Goal: Information Seeking & Learning: Learn about a topic

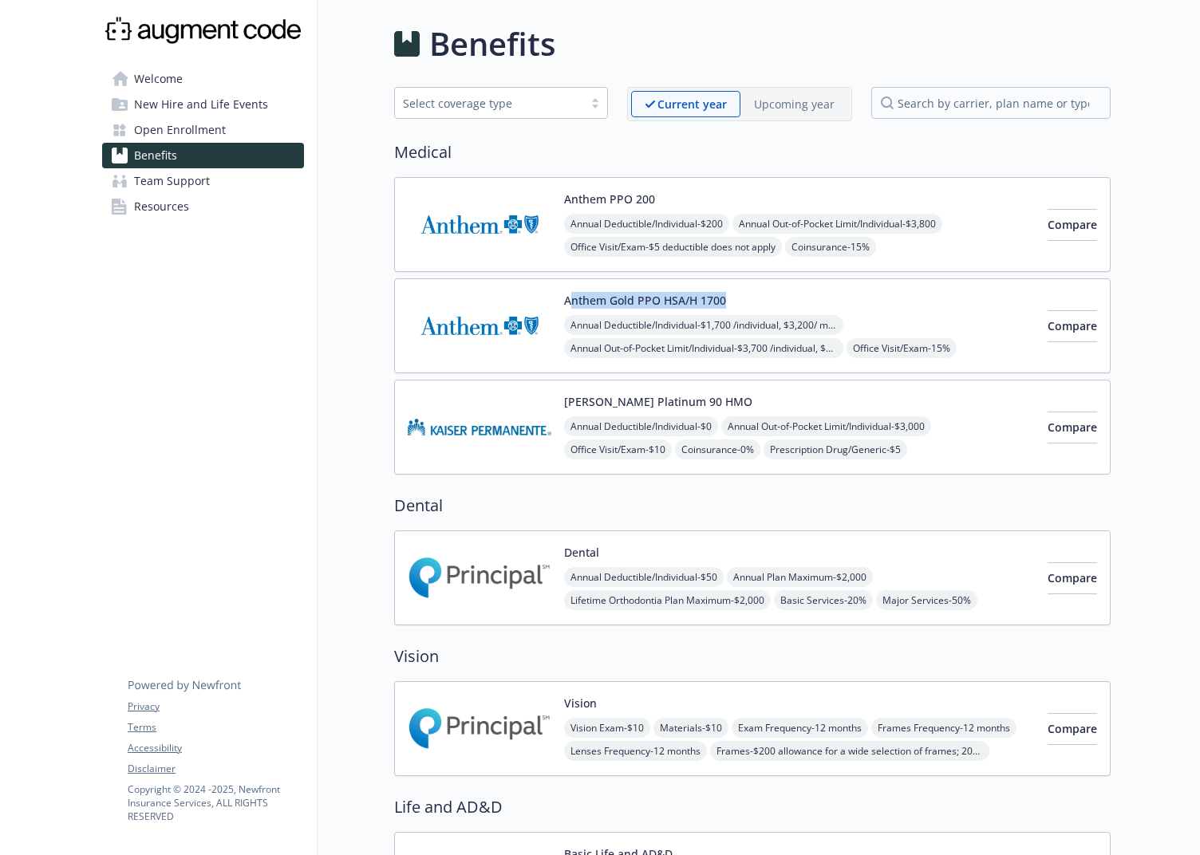
drag, startPoint x: 727, startPoint y: 298, endPoint x: 571, endPoint y: 298, distance: 155.6
click at [571, 298] on div "Anthem Gold PPO HSA/H 1700 Annual Deductible/Individual - $1,700 /individual, $…" at bounding box center [799, 326] width 471 height 68
click at [866, 327] on div "Annual Deductible/Individual - $1,700 /individual, $3,200/ member Annual Out-of…" at bounding box center [799, 383] width 471 height 136
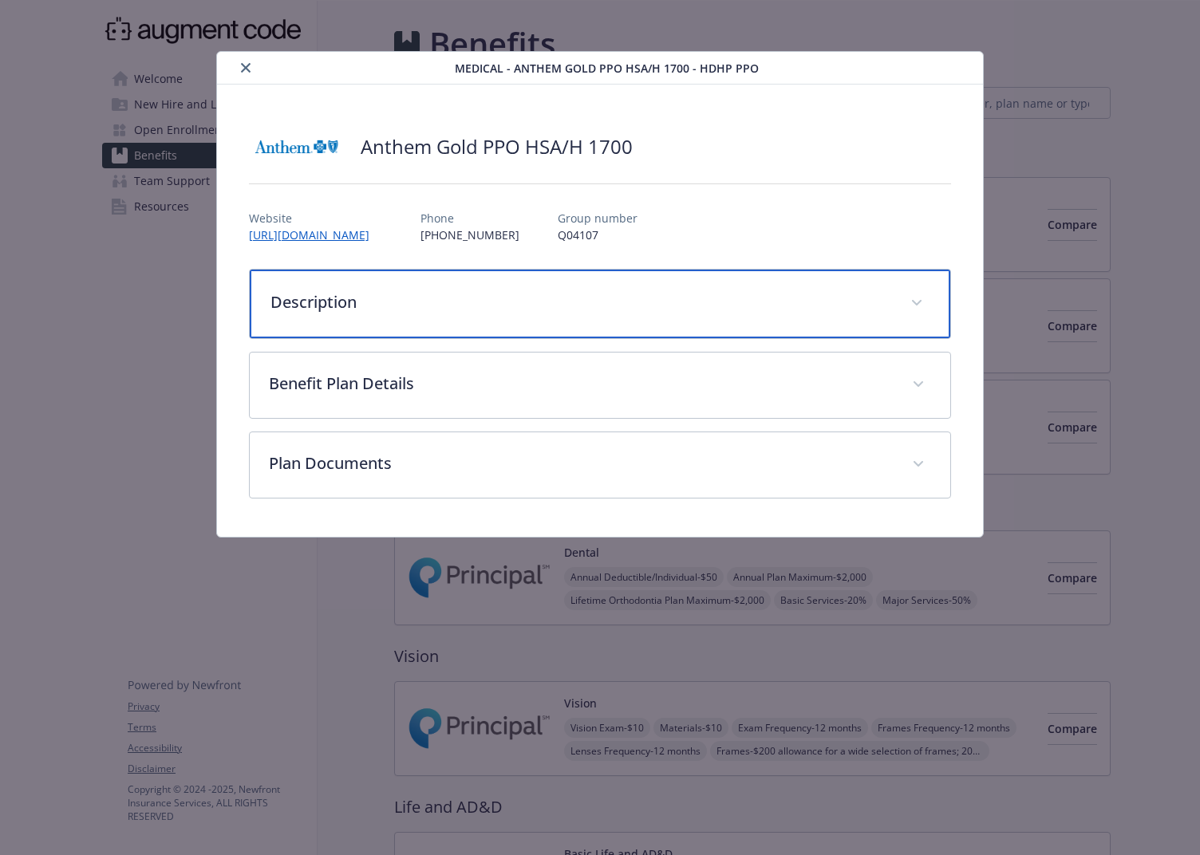
click at [761, 316] on div "Description" at bounding box center [600, 304] width 701 height 69
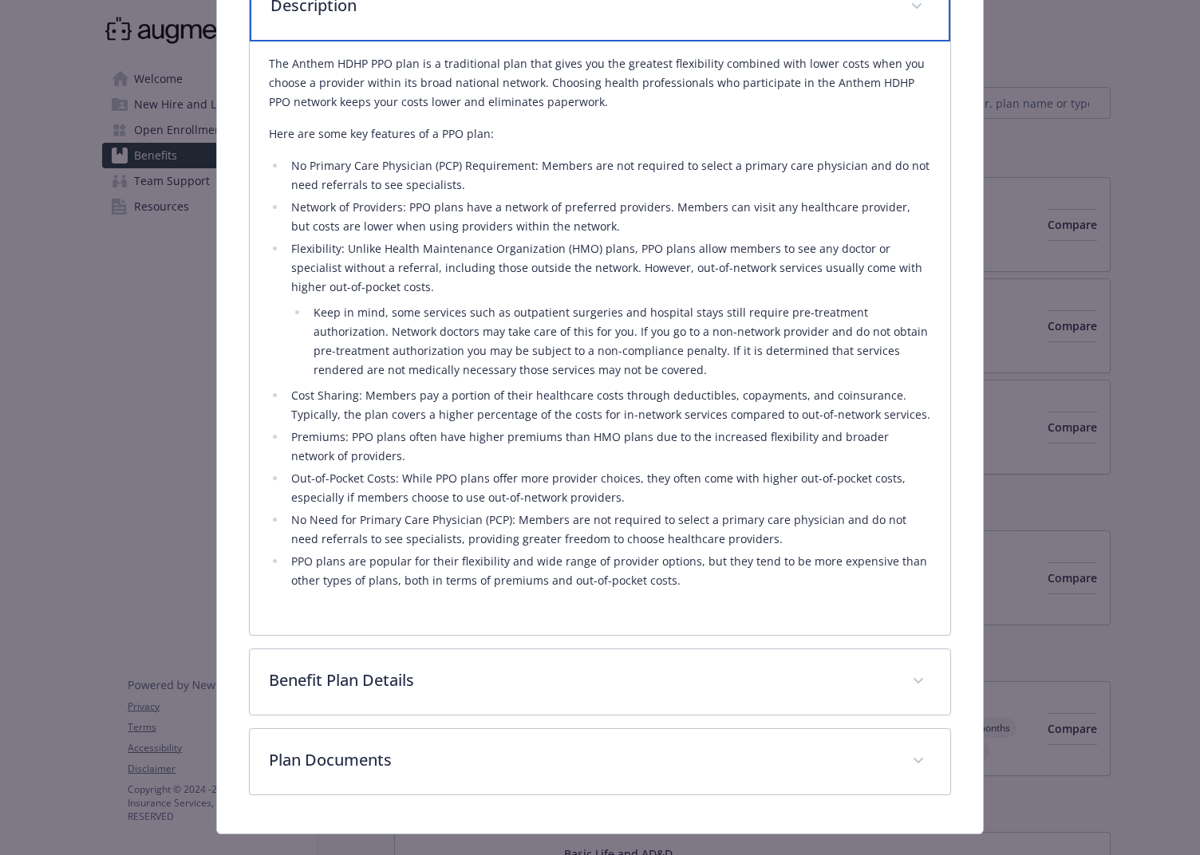
scroll to position [327, 0]
